Goal: Information Seeking & Learning: Learn about a topic

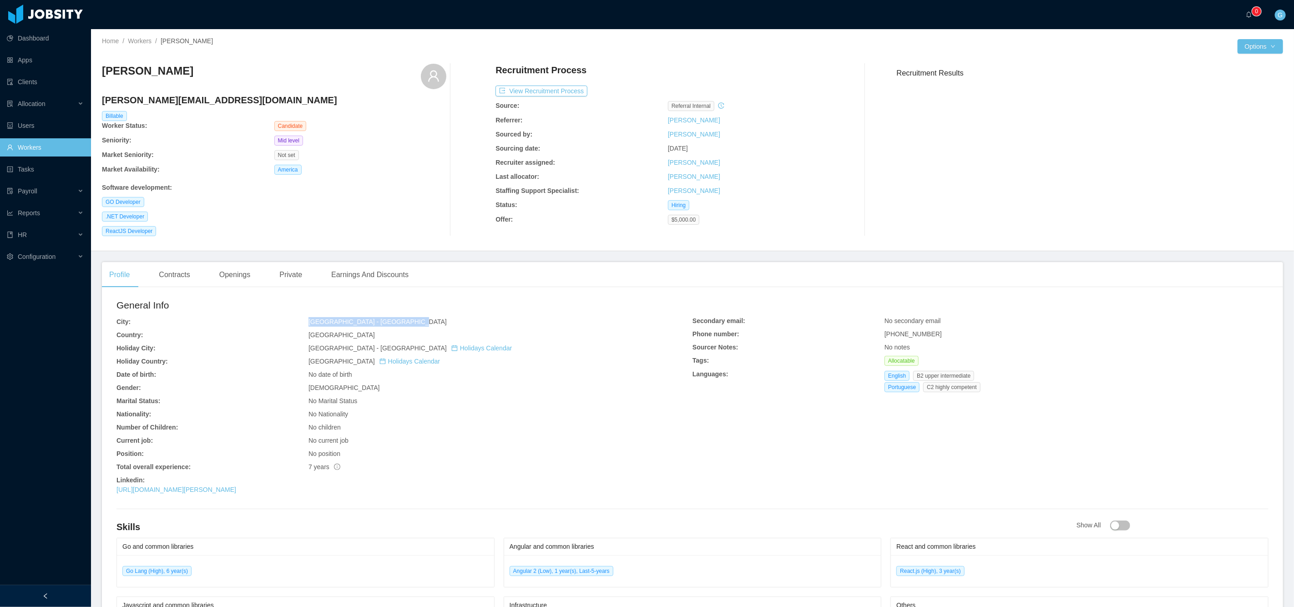
drag, startPoint x: 308, startPoint y: 318, endPoint x: 429, endPoint y: 325, distance: 121.2
click at [431, 325] on div "General Info City: [GEOGRAPHIC_DATA] - [GEOGRAPHIC_DATA] Country: [GEOGRAPHIC_D…" at bounding box center [404, 398] width 576 height 200
copy span "[GEOGRAPHIC_DATA] - [GEOGRAPHIC_DATA]"
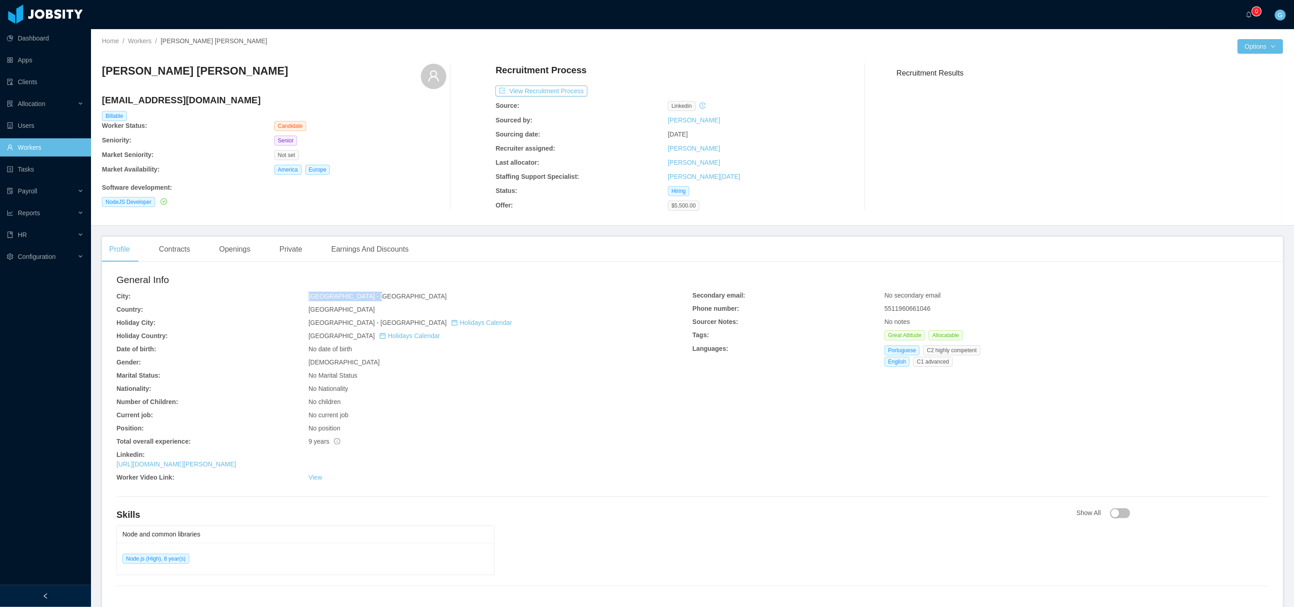
drag, startPoint x: 309, startPoint y: 292, endPoint x: 382, endPoint y: 296, distance: 72.9
click at [382, 296] on div "General Info City: São Paulo - São Paulo Country: Brazil Holiday City: São Paul…" at bounding box center [404, 379] width 576 height 213
